Goal: Task Accomplishment & Management: Use online tool/utility

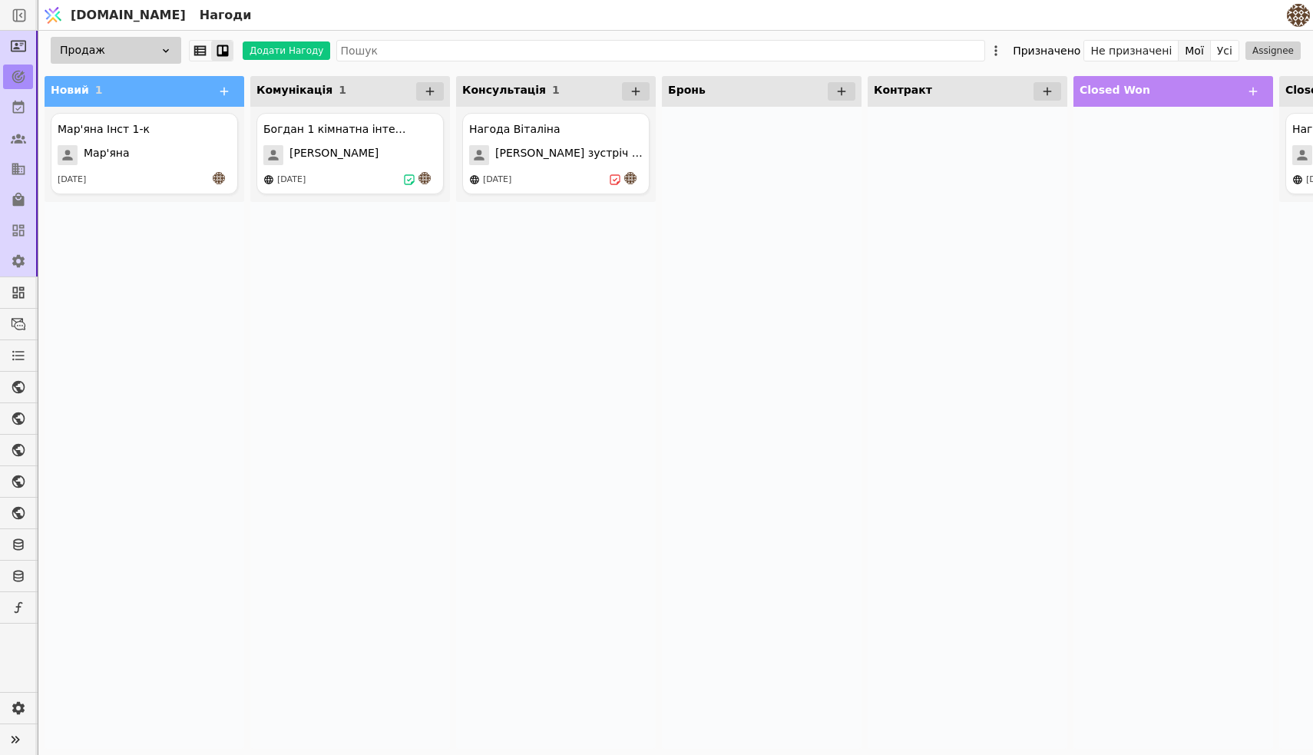
click at [1195, 51] on button "Мої" at bounding box center [1194, 50] width 32 height 21
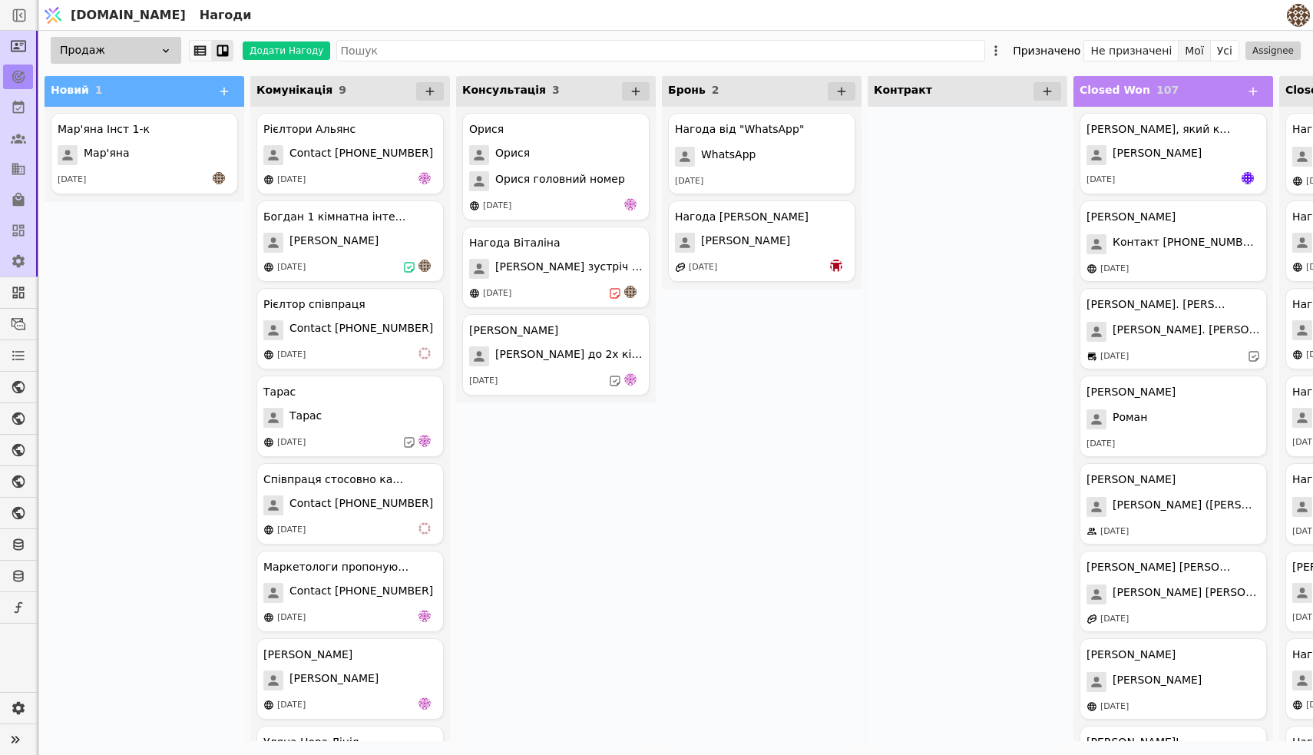
click at [1195, 51] on button "Мої" at bounding box center [1194, 50] width 32 height 21
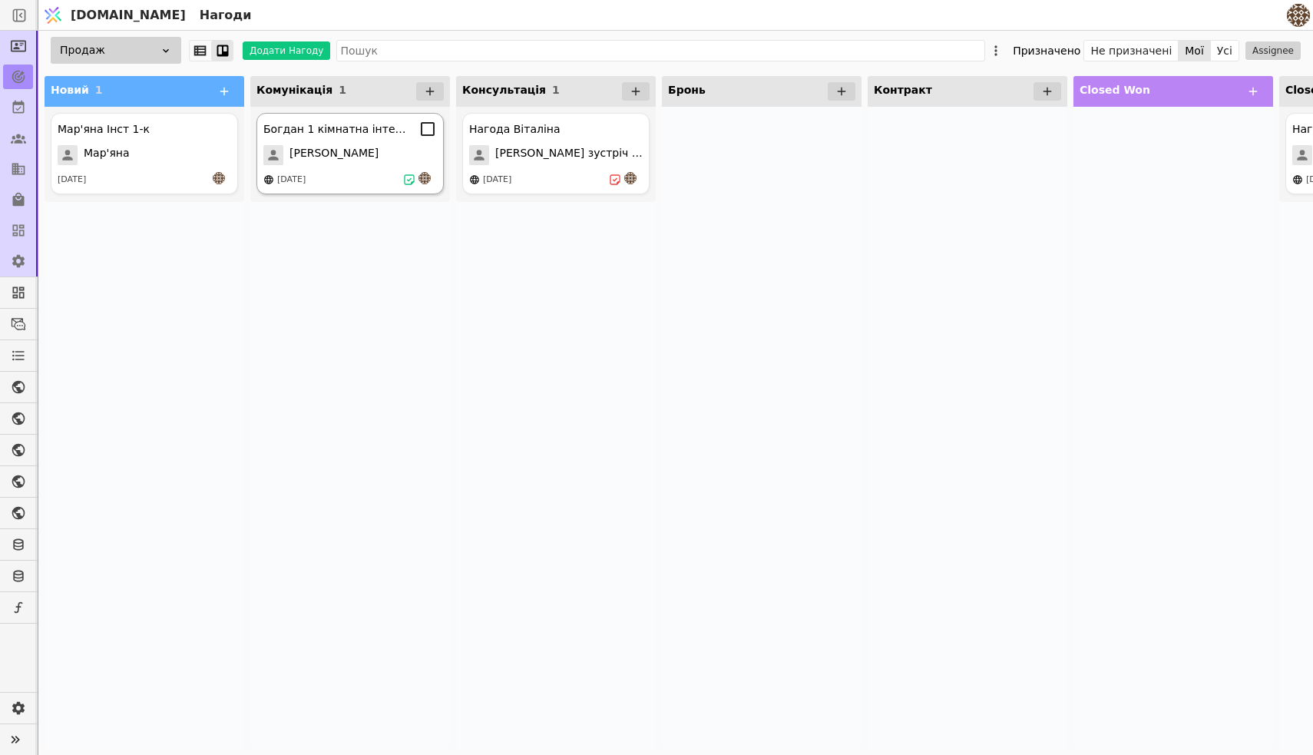
click at [359, 157] on div "[PERSON_NAME]" at bounding box center [350, 155] width 174 height 20
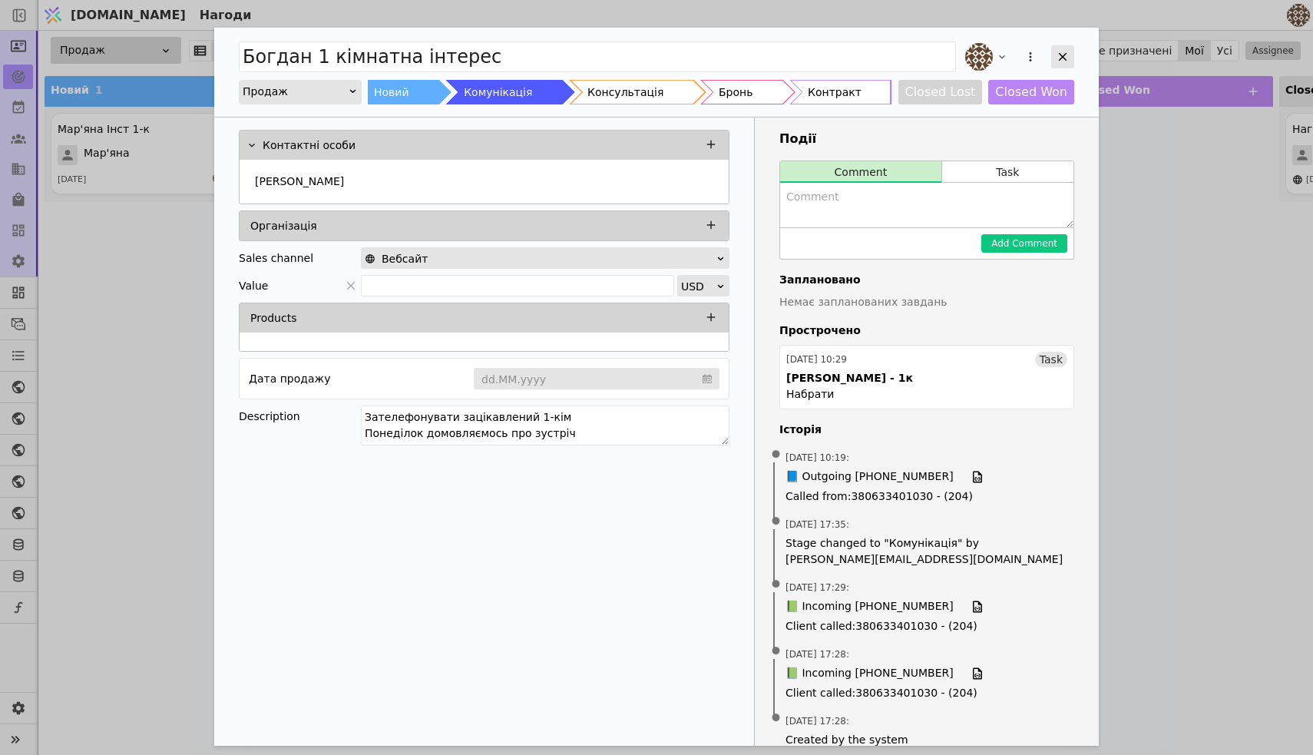
click at [1067, 54] on icon "Add Opportunity" at bounding box center [1063, 57] width 14 height 14
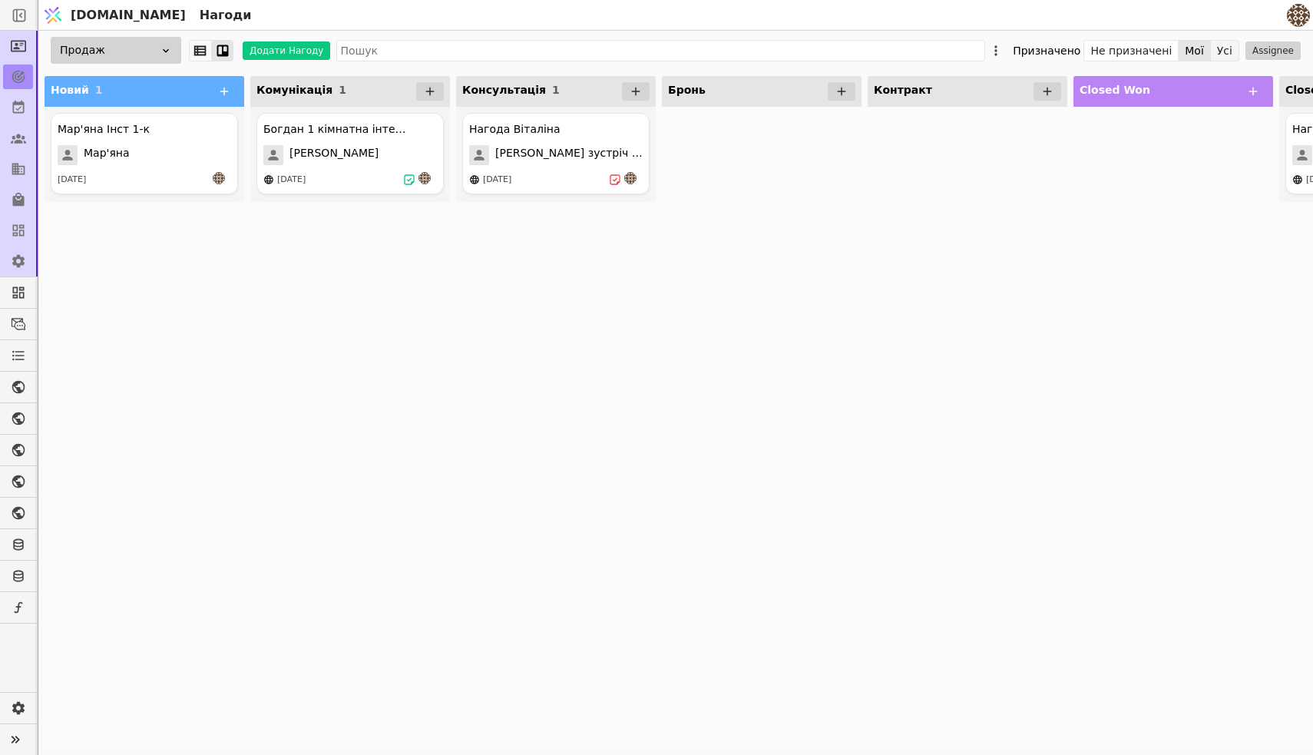
click at [1231, 48] on button "Усі" at bounding box center [1225, 50] width 28 height 21
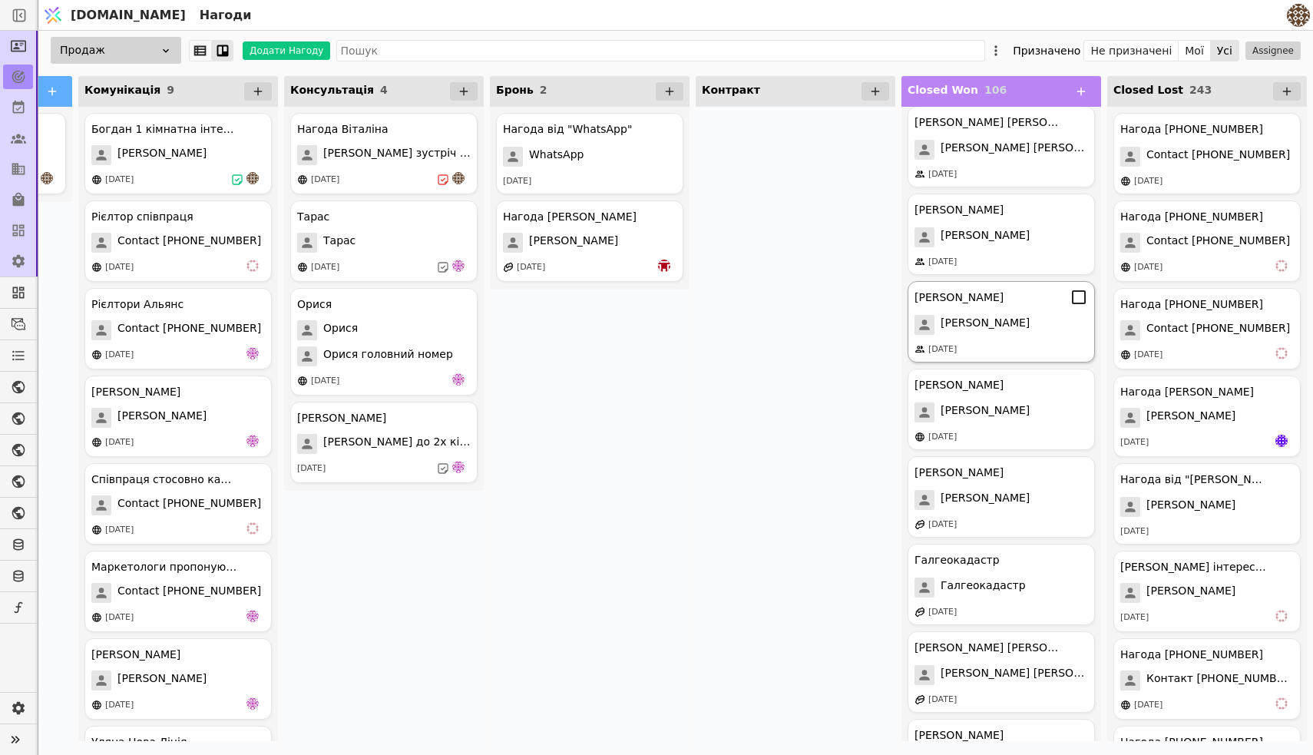
scroll to position [3334, 0]
click at [1021, 414] on div "Піхур Ю.Я." at bounding box center [1001, 411] width 174 height 20
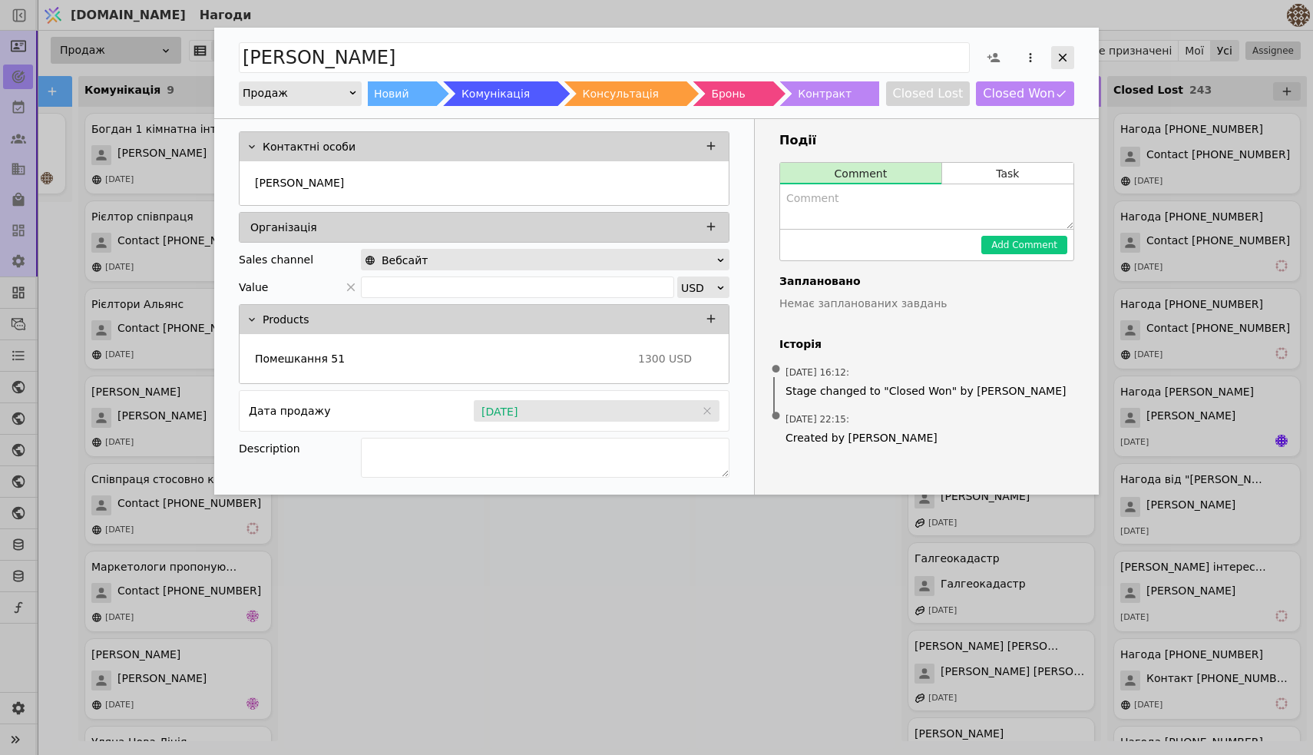
click at [1066, 53] on icon "Add Opportunity" at bounding box center [1063, 58] width 14 height 14
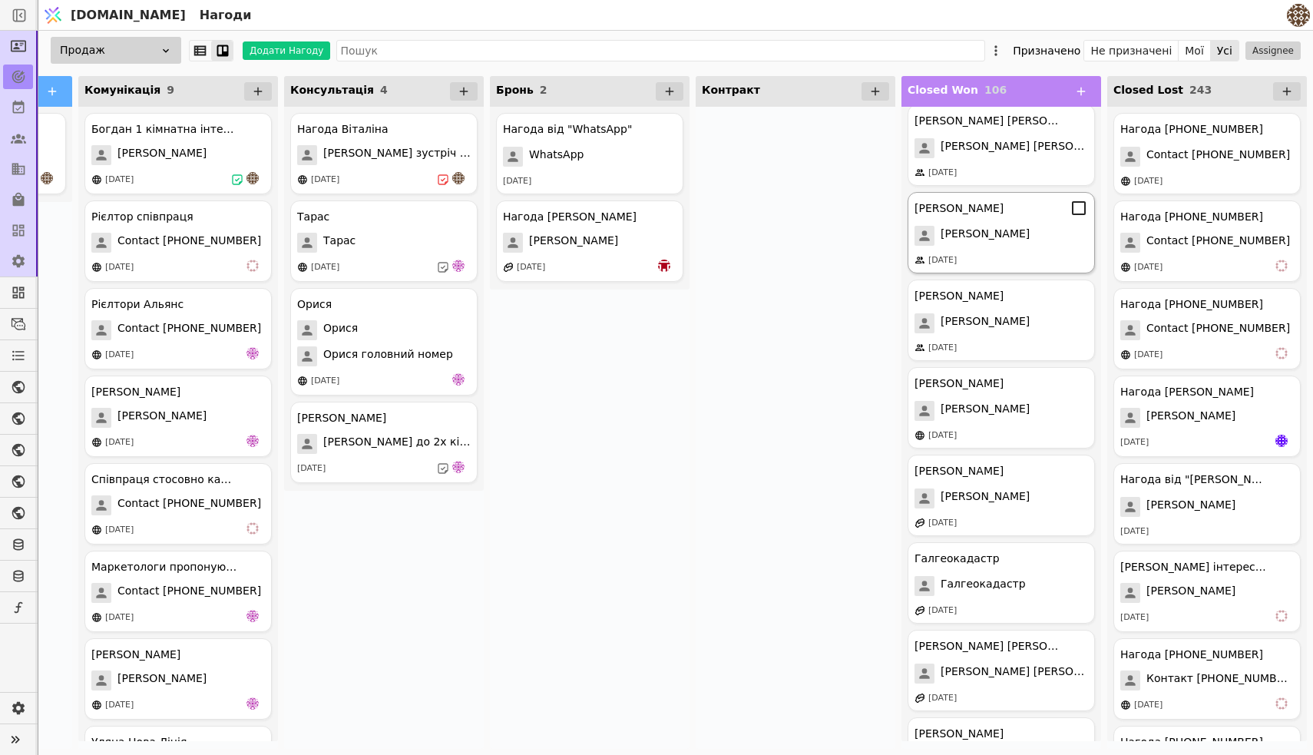
click at [983, 223] on div "Андрєєва Л.М. Андрєєва Л.М. 30.12.2023" at bounding box center [1000, 232] width 187 height 81
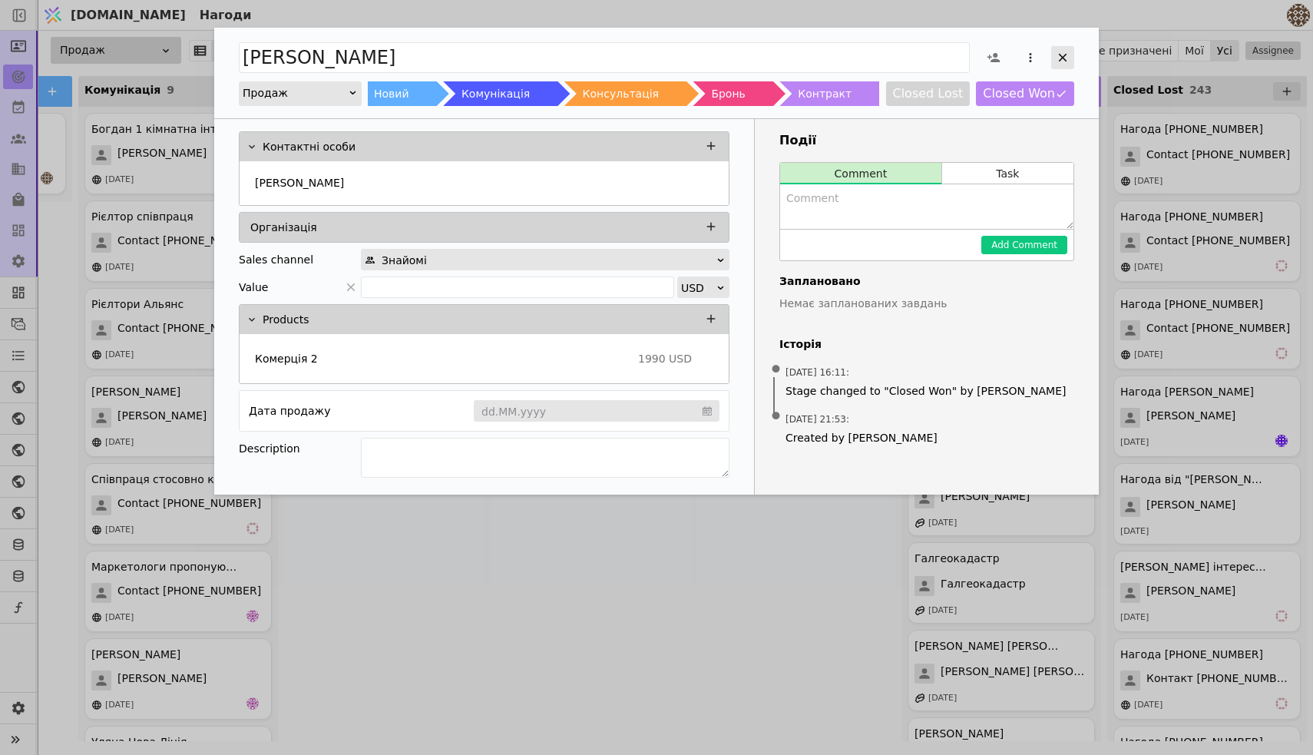
click at [1068, 58] on icon "Add Opportunity" at bounding box center [1063, 58] width 14 height 14
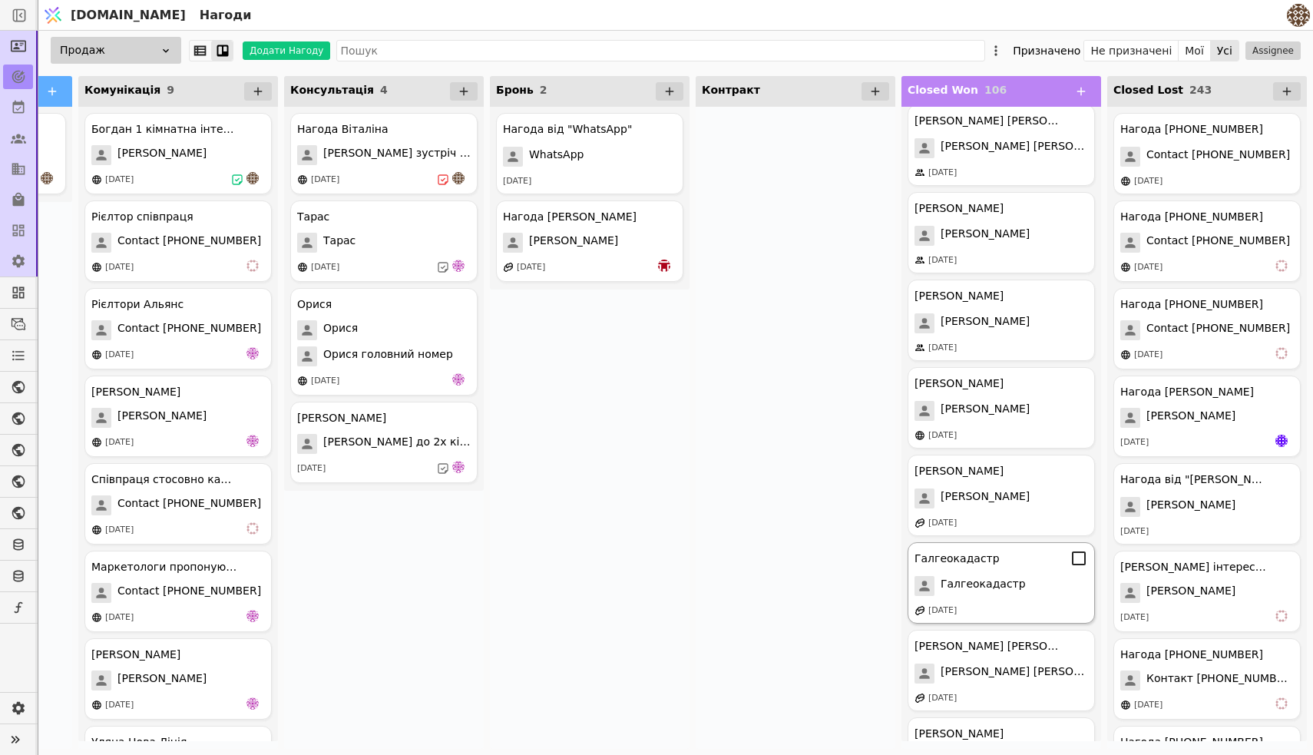
click at [984, 582] on span "Галгеокадастр" at bounding box center [982, 586] width 85 height 20
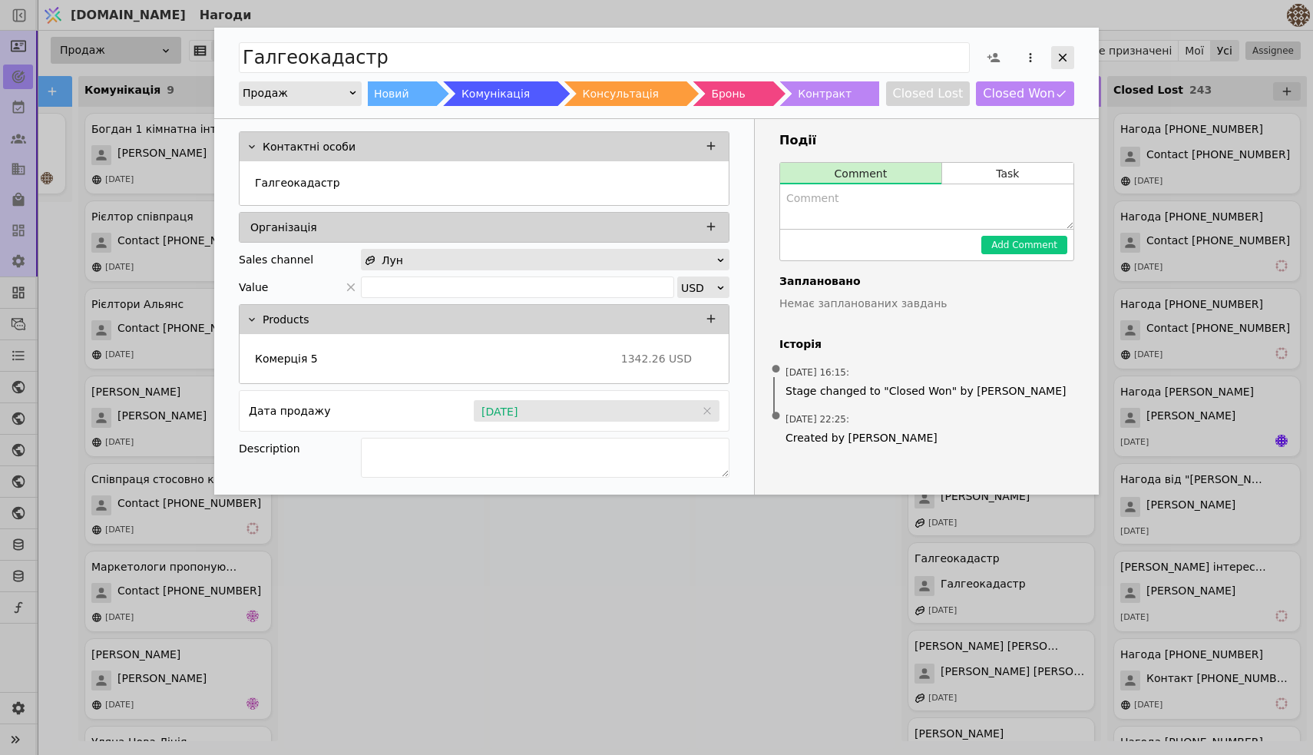
click at [1059, 60] on icon "Add Opportunity" at bounding box center [1063, 58] width 8 height 8
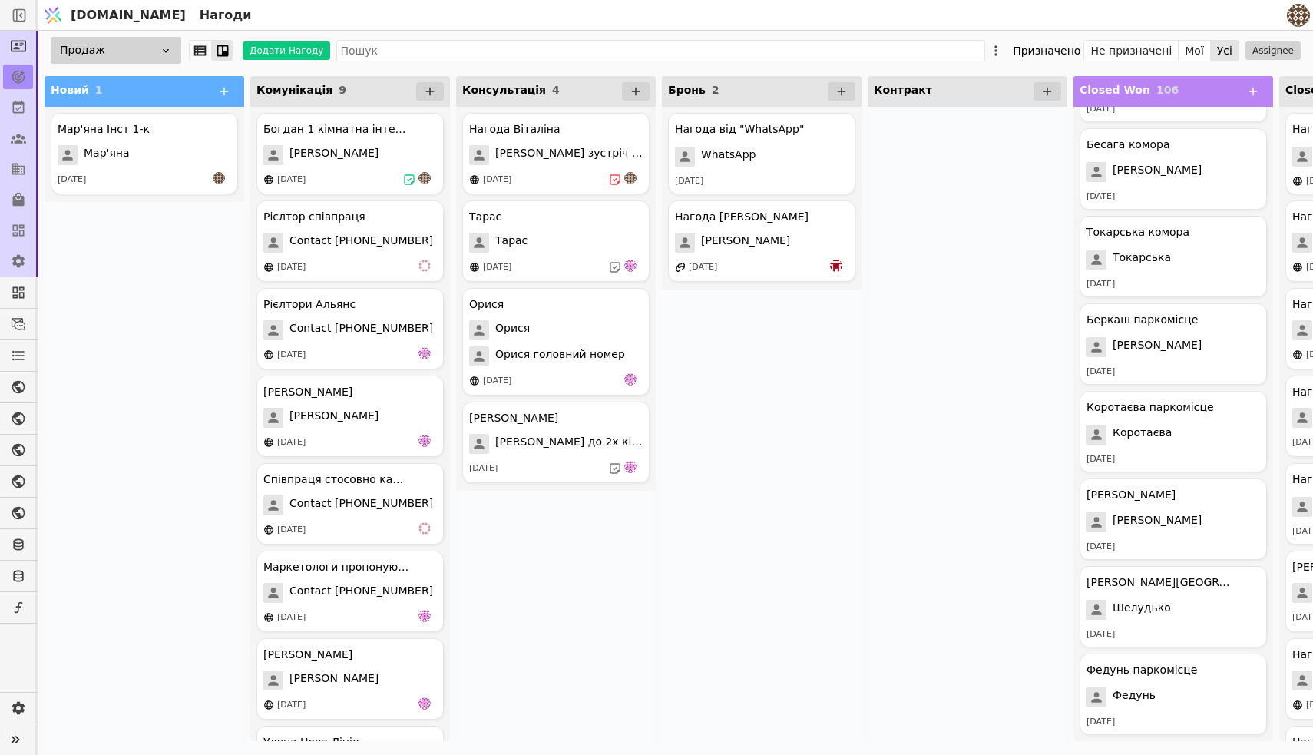
scroll to position [8075, 0]
click at [1201, 49] on button "Мої" at bounding box center [1194, 50] width 32 height 21
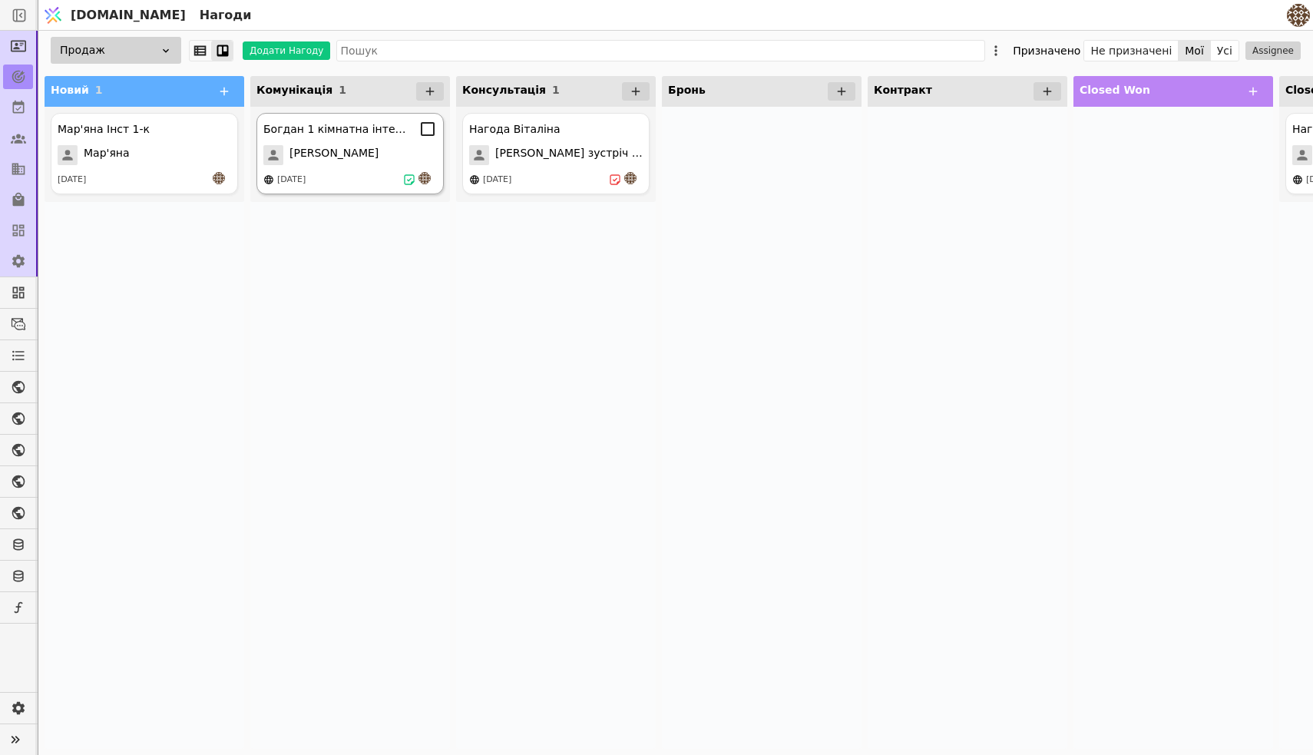
click at [365, 145] on div "[PERSON_NAME]" at bounding box center [350, 155] width 174 height 20
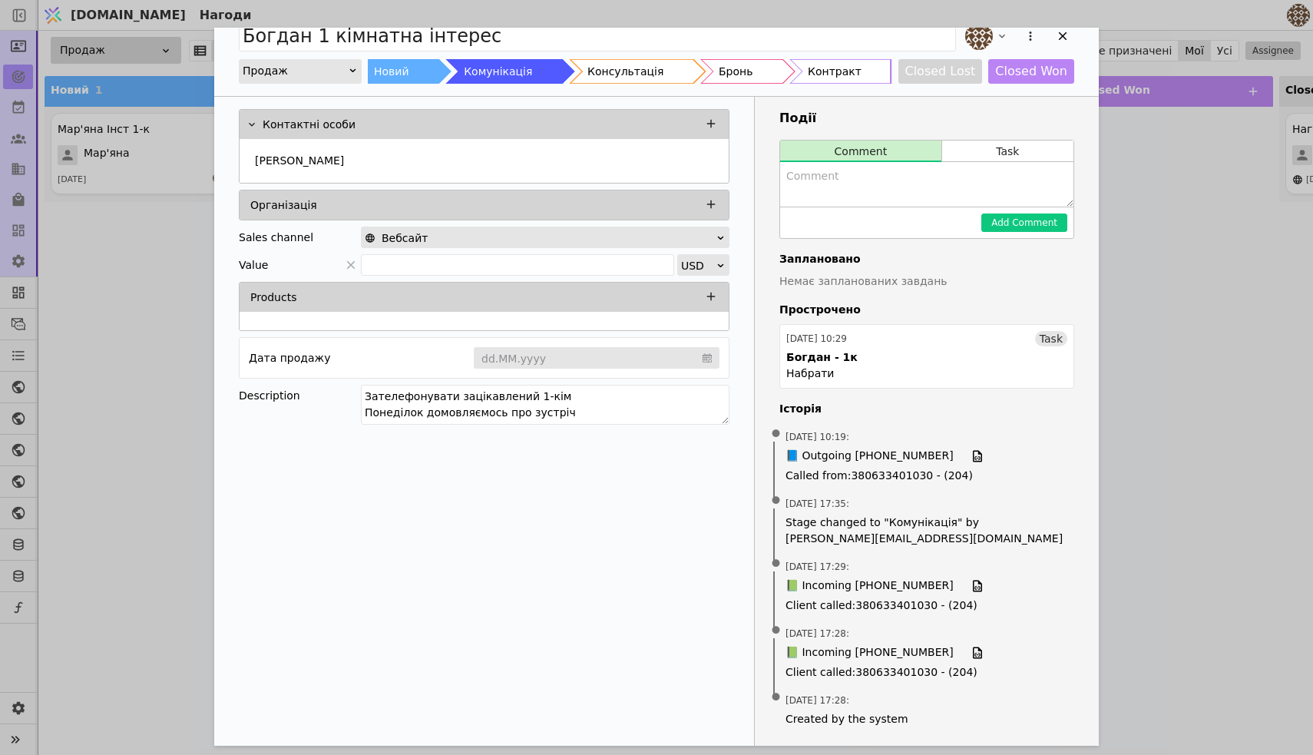
scroll to position [21, 0]
click at [1046, 160] on button "Task" at bounding box center [1007, 150] width 131 height 21
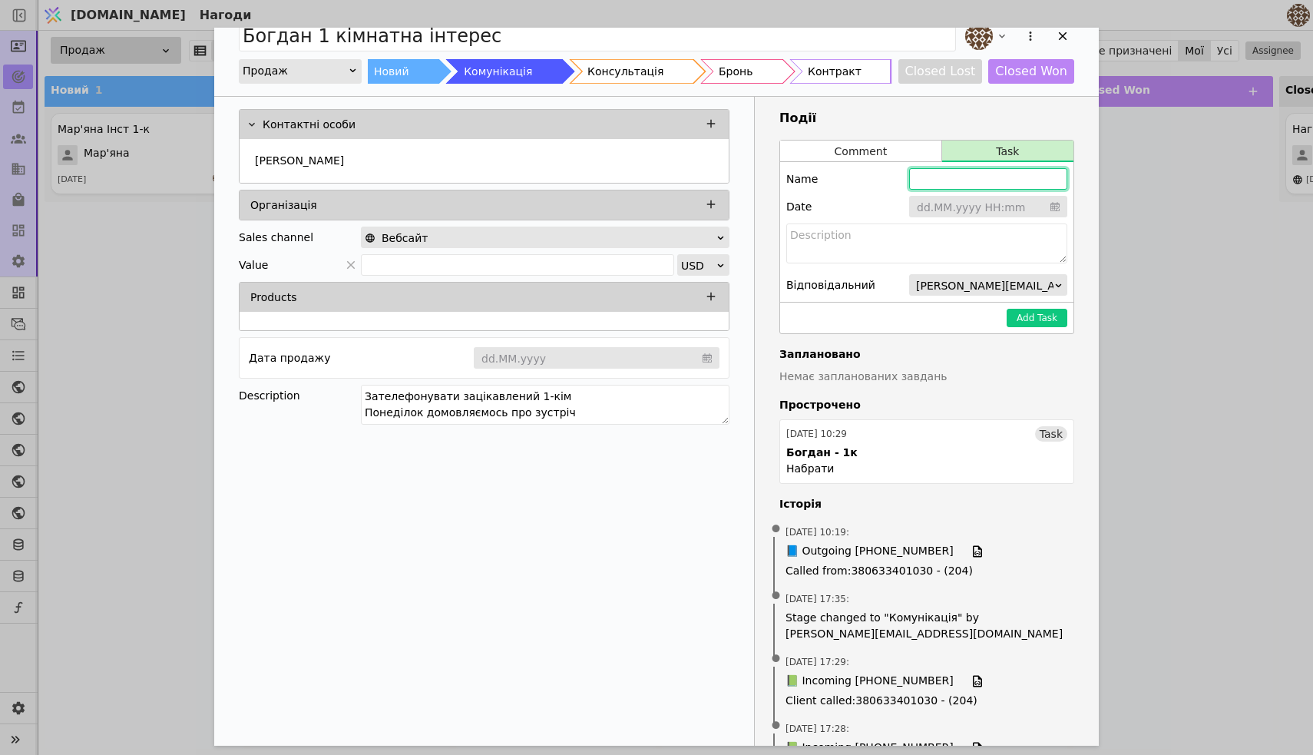
click at [976, 180] on input "Add Opportunity" at bounding box center [988, 178] width 158 height 21
type input "<"
type input "Б"
click at [991, 180] on input "Add Opportunity" at bounding box center [988, 178] width 158 height 21
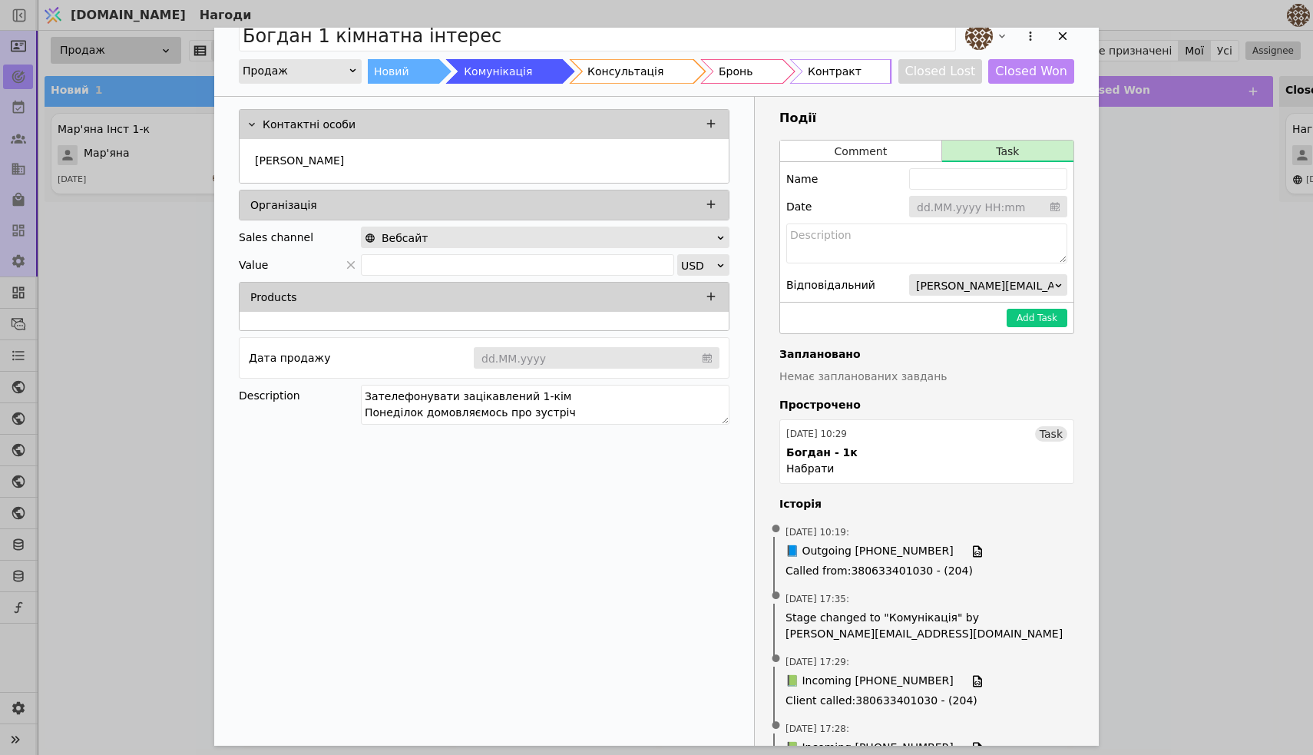
click at [963, 208] on input "Add Opportunity" at bounding box center [988, 207] width 158 height 23
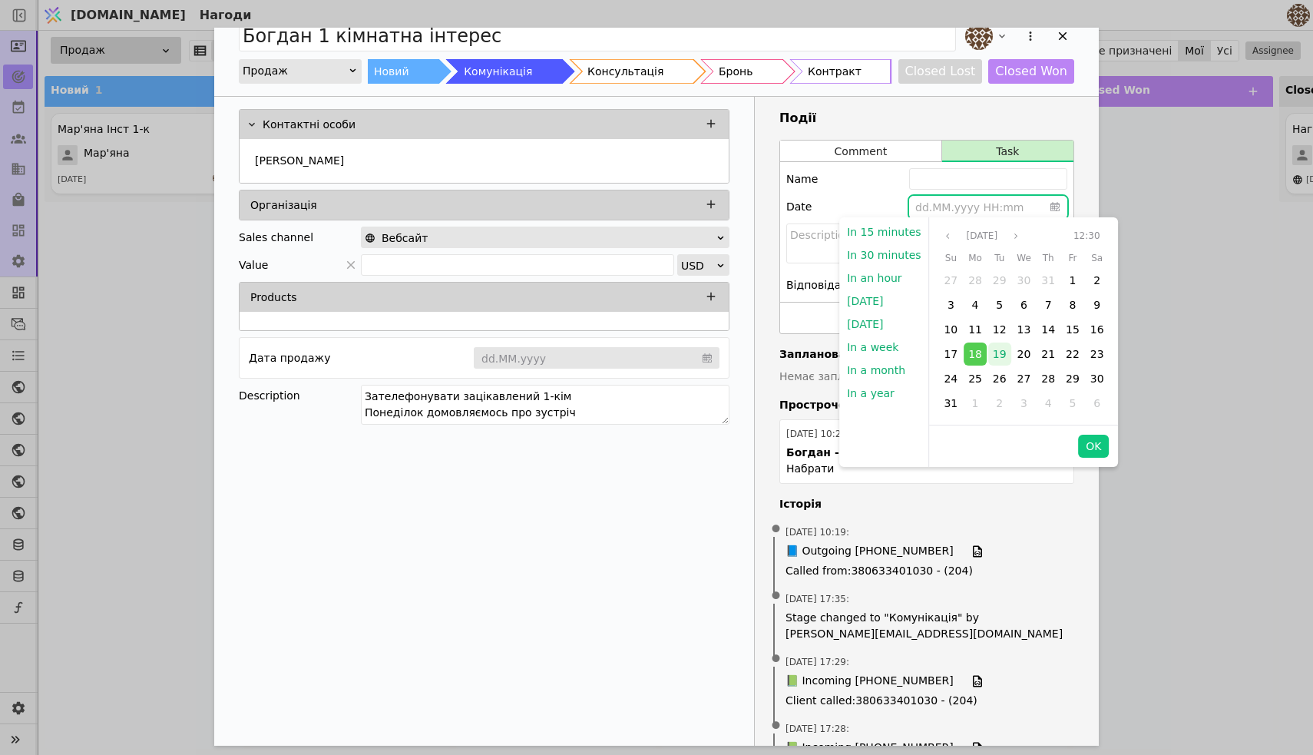
click at [993, 352] on span "19" at bounding box center [1000, 354] width 14 height 12
click at [1090, 448] on button "OK" at bounding box center [1093, 446] width 31 height 23
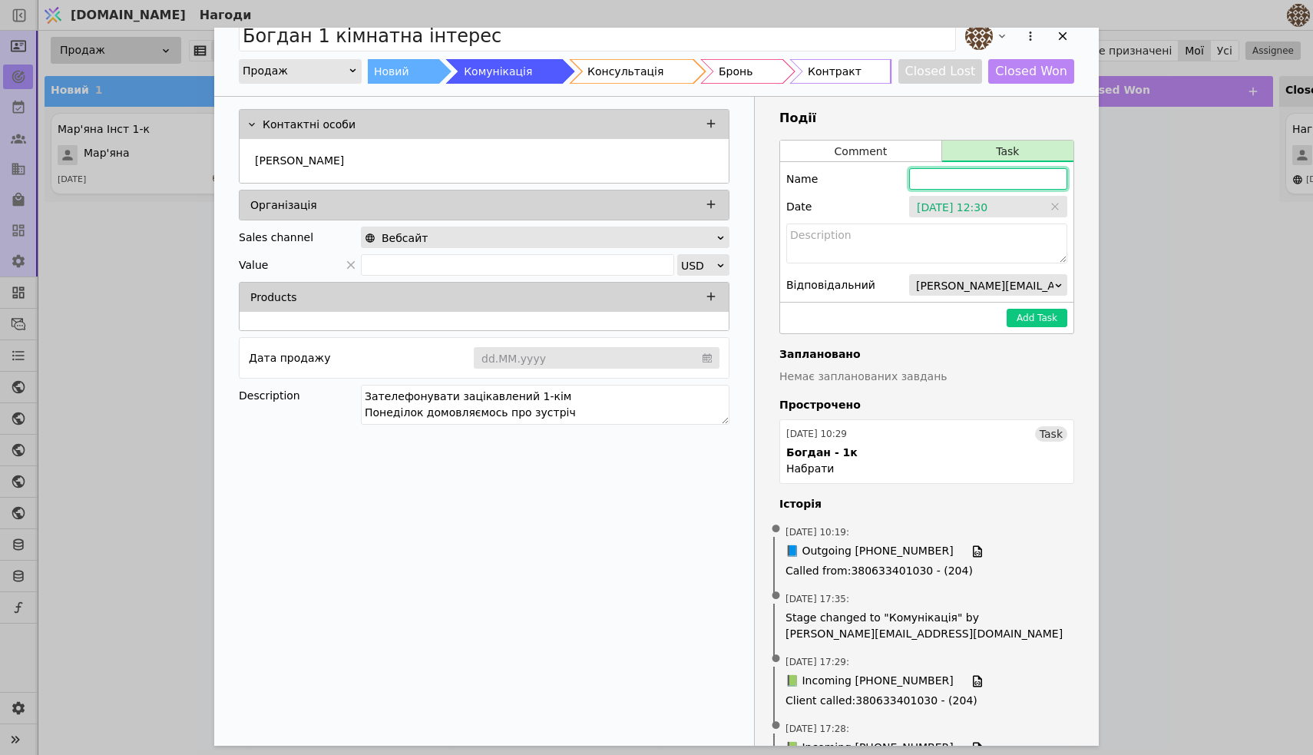
click at [952, 183] on input "Add Opportunity" at bounding box center [988, 178] width 158 height 21
type input "<"
click at [954, 175] on input "[PERSON_NAME]" at bounding box center [988, 178] width 158 height 21
type input "[PERSON_NAME]"
click at [1033, 318] on button "Add Task" at bounding box center [1036, 318] width 61 height 18
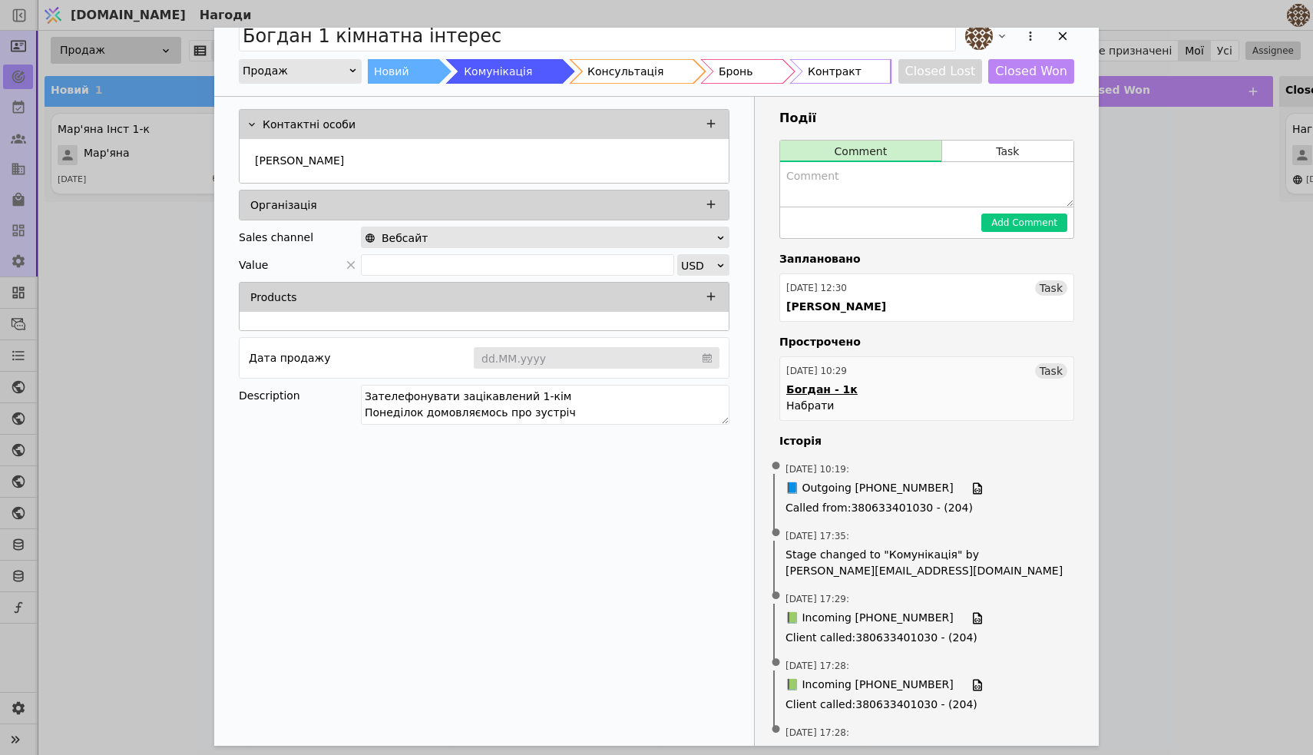
click at [1036, 384] on link "15.08.2025 10:29 Task Богдан - 1к Набрати" at bounding box center [926, 388] width 295 height 64
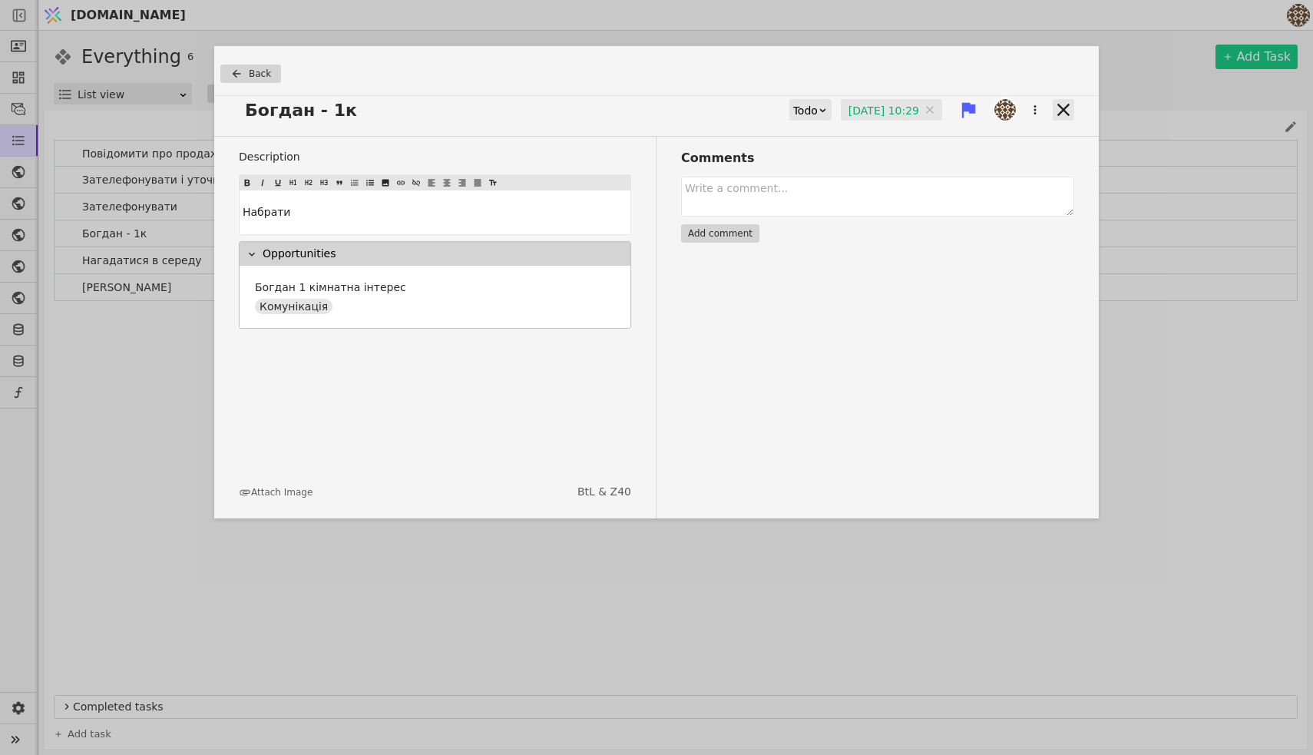
click at [1054, 106] on icon at bounding box center [1063, 109] width 21 height 21
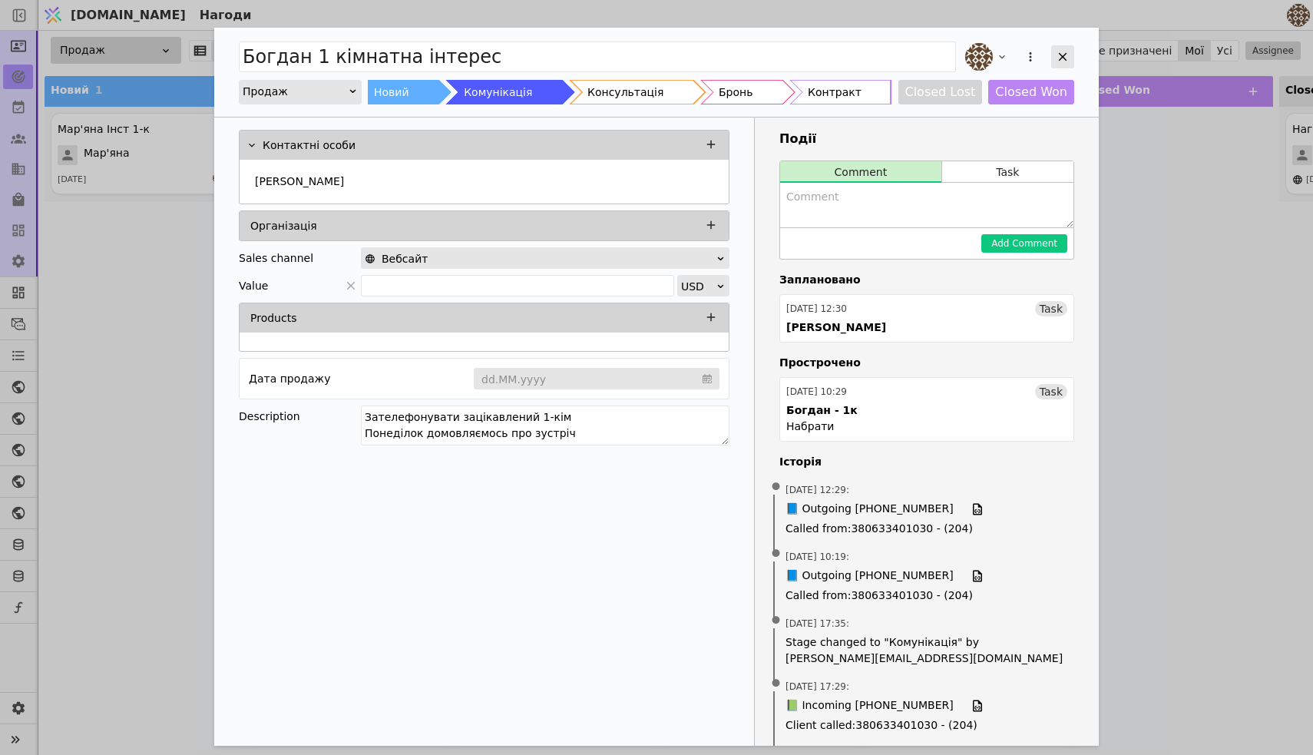
click at [1067, 58] on icon "Add Opportunity" at bounding box center [1063, 57] width 14 height 14
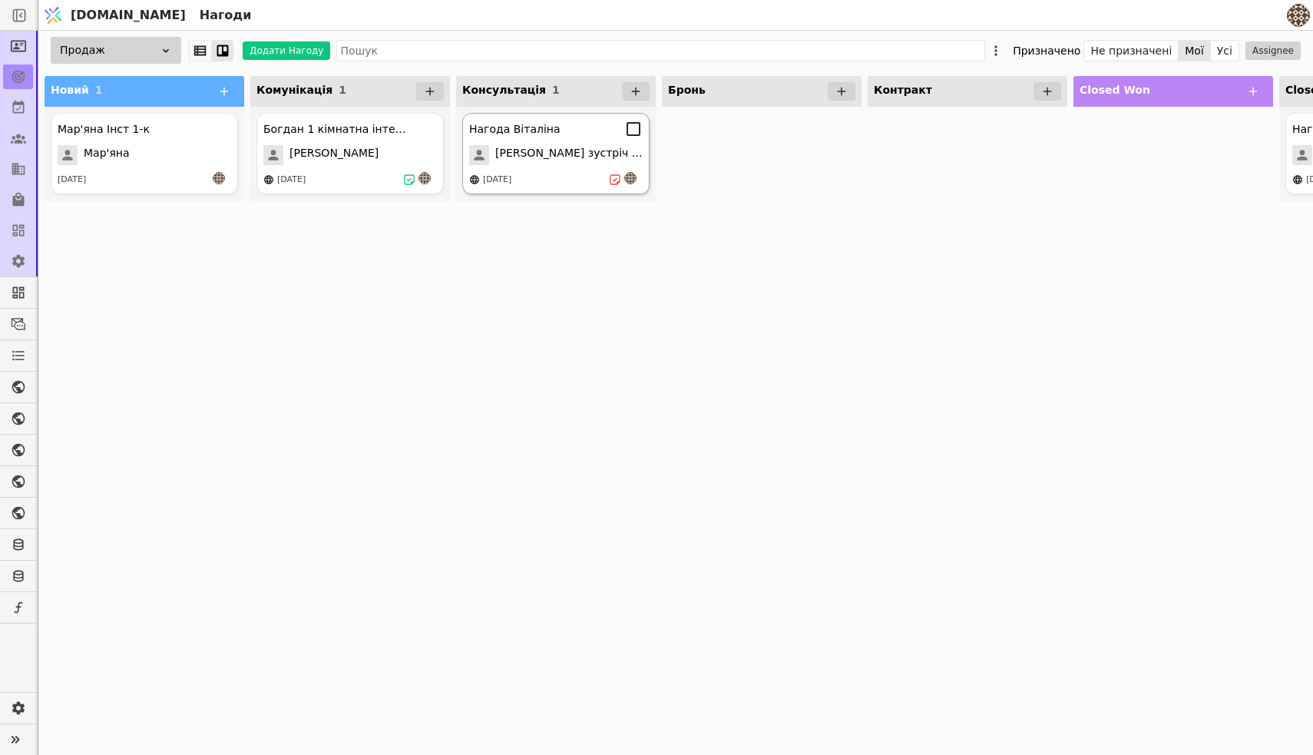
click at [521, 139] on div "Нагода Віталіна Віталіна зустріч 13.08 13.08.2025" at bounding box center [555, 153] width 187 height 81
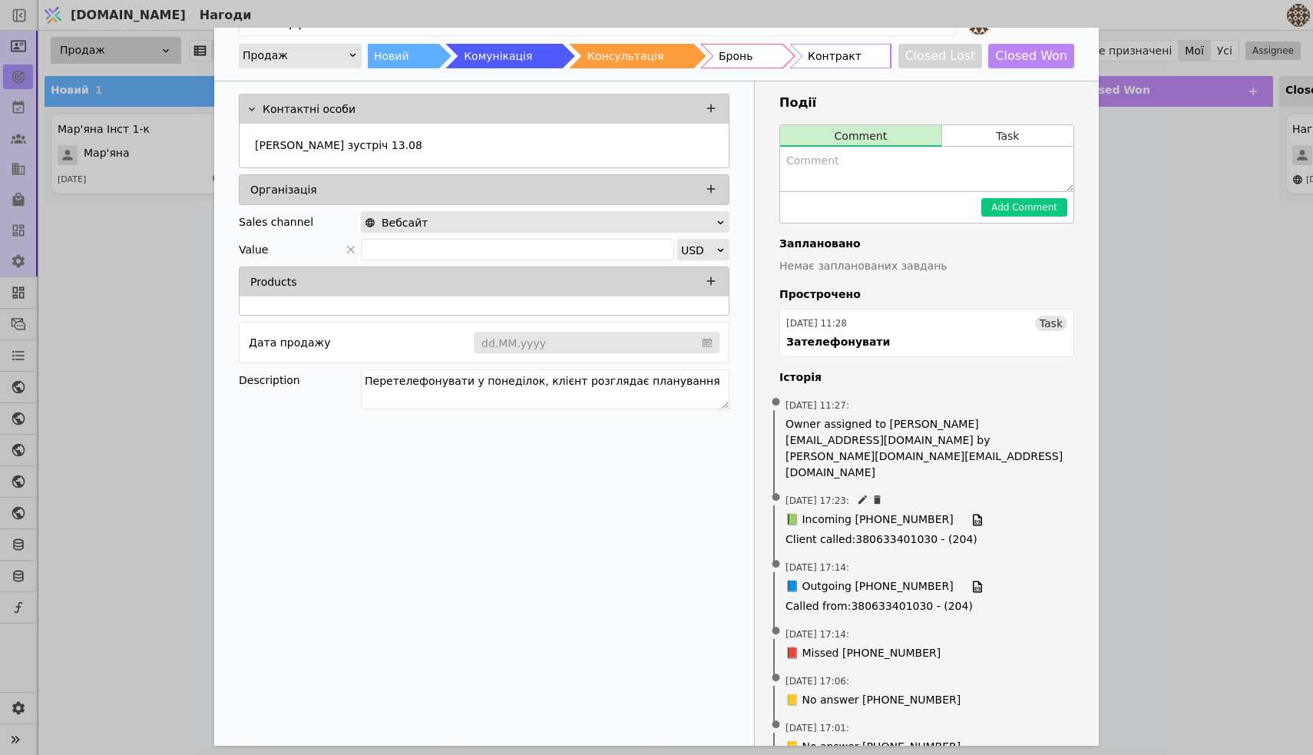
scroll to position [45, 0]
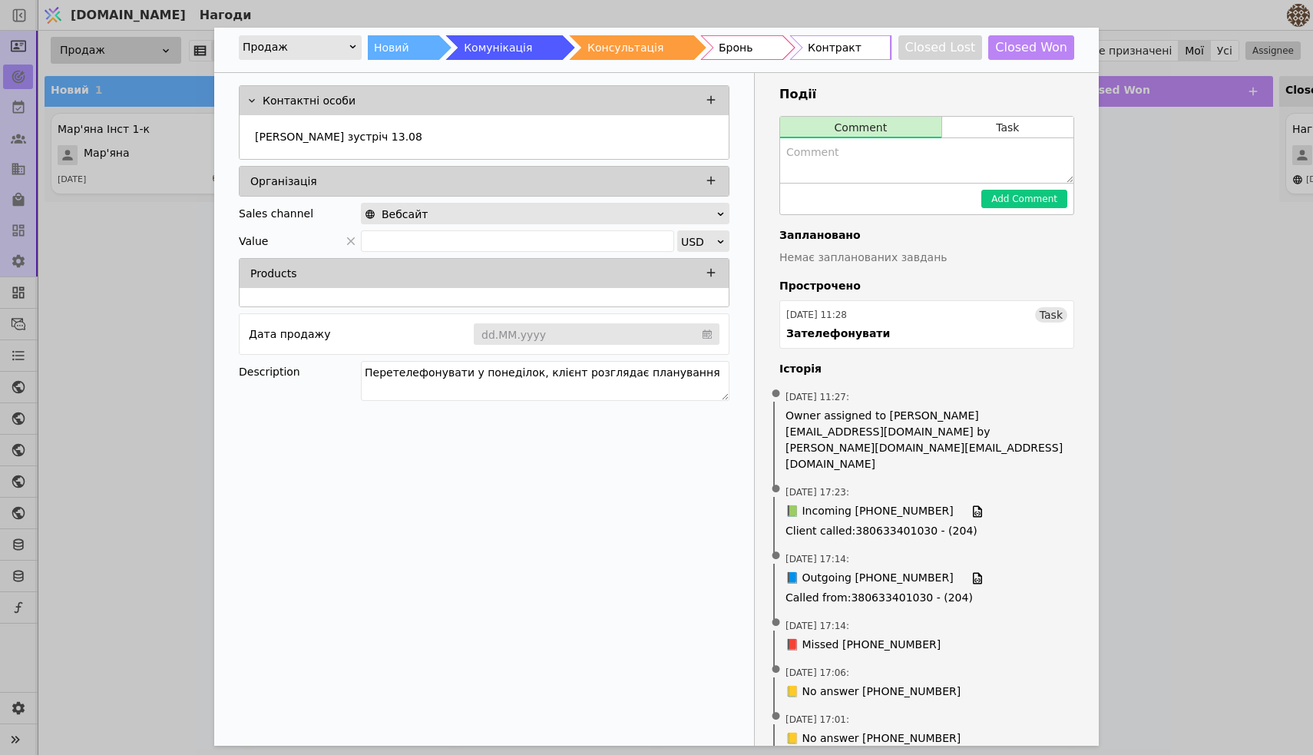
click at [1176, 316] on div "Нагода Віталіна Продаж Новий Комунікація Консультація Бронь Контракт Closed Los…" at bounding box center [656, 377] width 1313 height 755
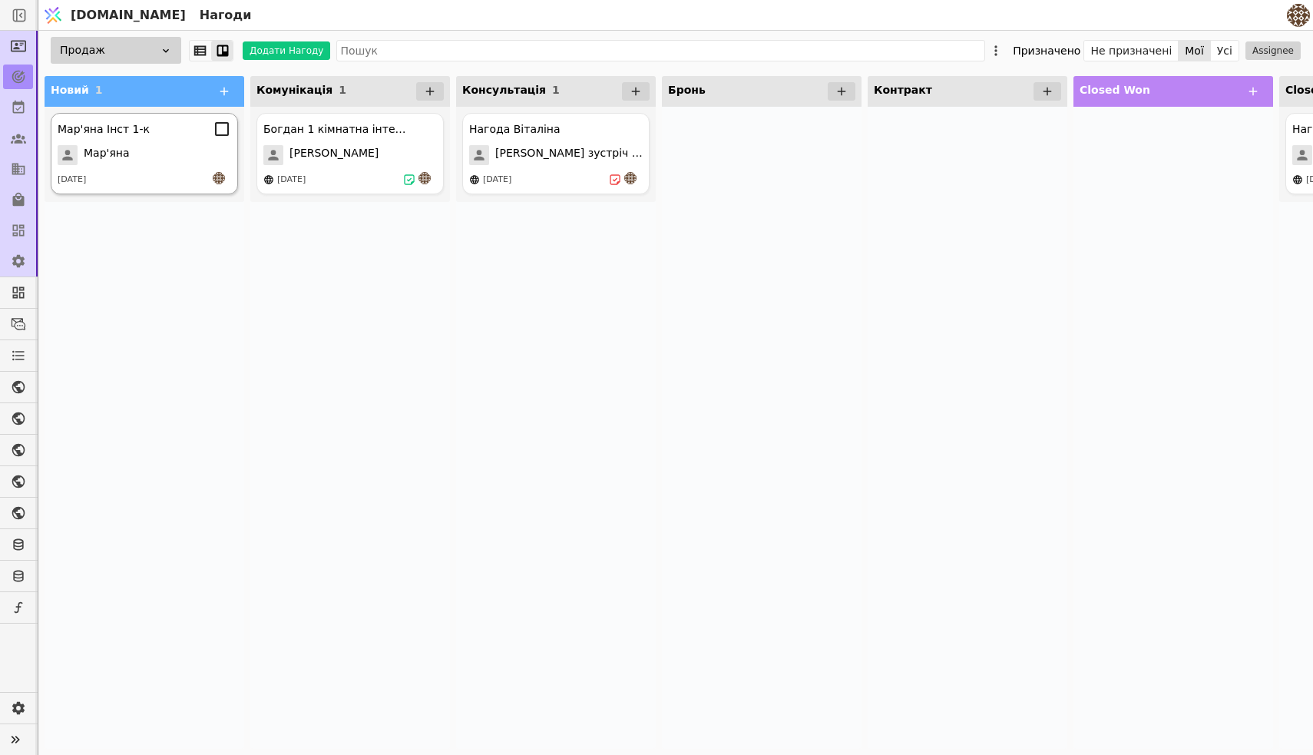
click at [160, 154] on div "Мар'яна" at bounding box center [145, 155] width 174 height 20
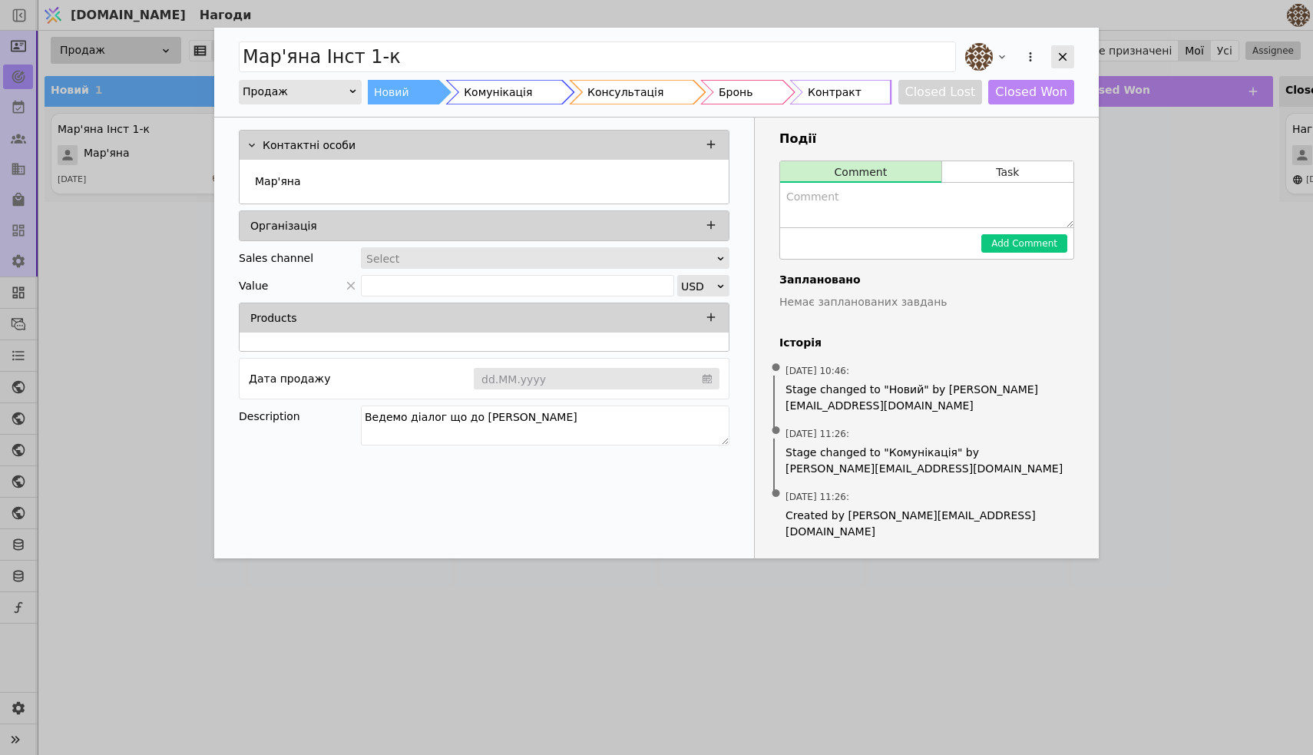
click at [1064, 55] on icon "Add Opportunity" at bounding box center [1063, 57] width 8 height 8
